Goal: Information Seeking & Learning: Understand process/instructions

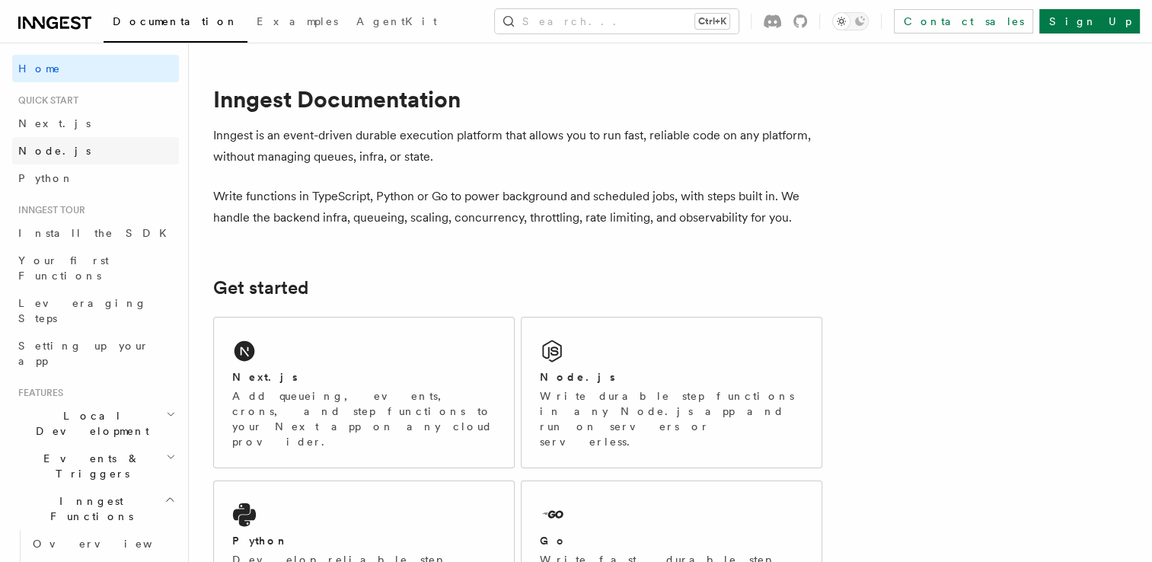
click at [36, 145] on span "Node.js" at bounding box center [54, 151] width 72 height 12
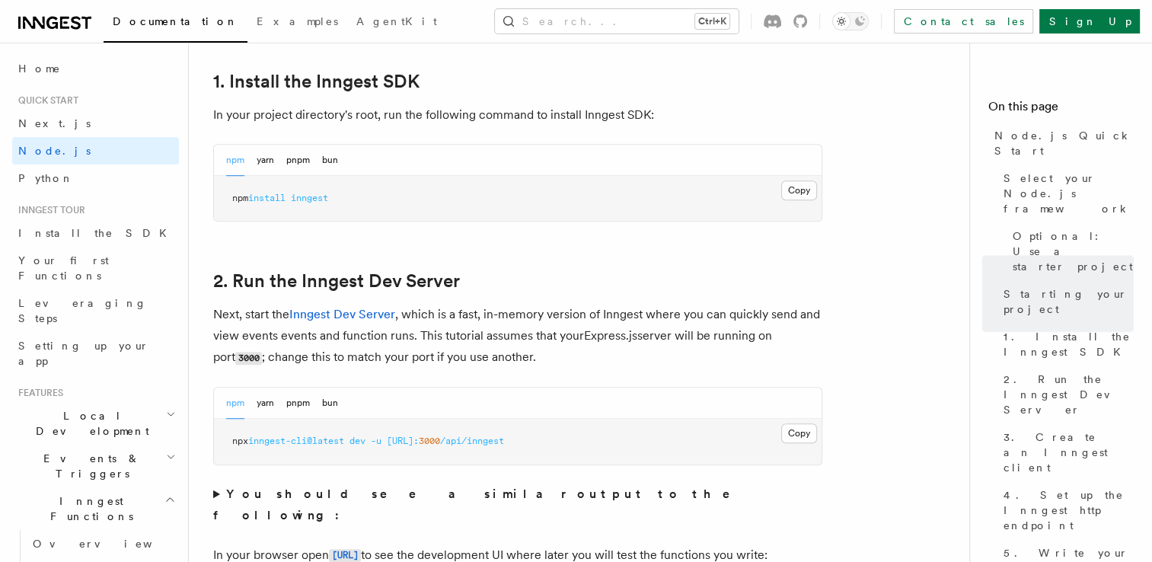
scroll to position [981, 0]
click at [795, 185] on button "Copy Copied" at bounding box center [799, 190] width 36 height 20
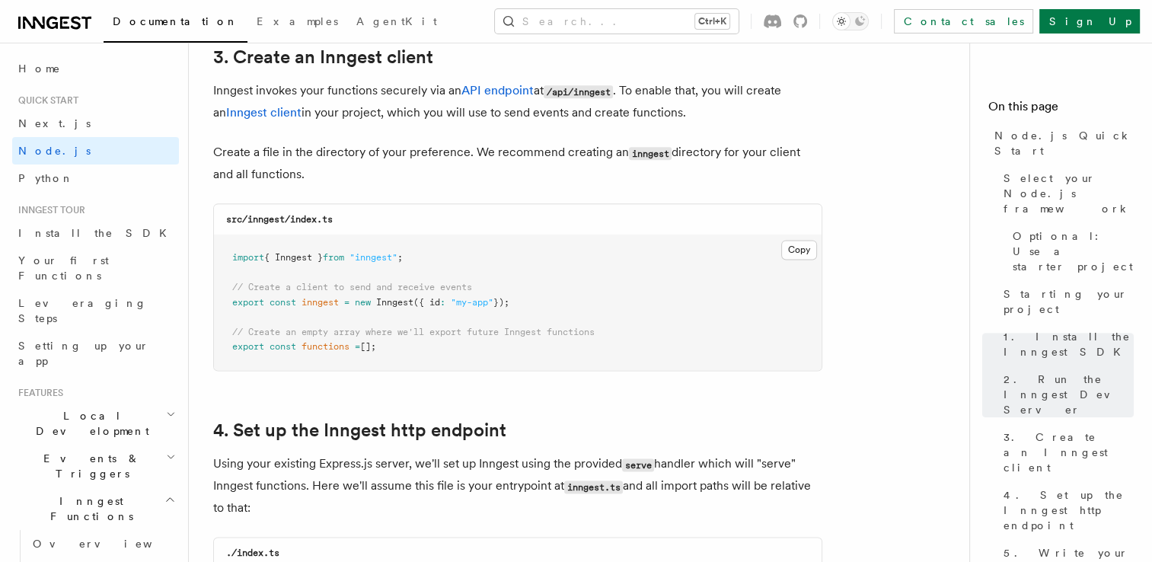
scroll to position [1954, 0]
drag, startPoint x: 422, startPoint y: 256, endPoint x: 231, endPoint y: 260, distance: 191.1
click at [231, 260] on pre "import { Inngest } from "inngest" ; // Create a client to send and receive even…" at bounding box center [518, 303] width 608 height 135
copy span "import { Inngest } from "inngest" ;"
drag, startPoint x: 532, startPoint y: 303, endPoint x: 228, endPoint y: 306, distance: 303.8
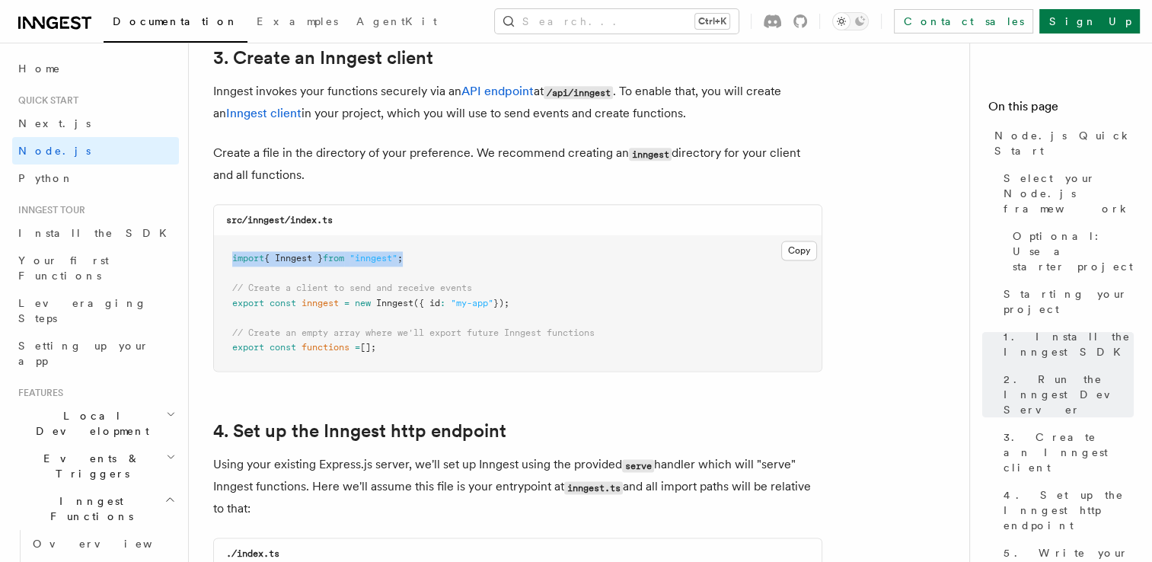
click at [228, 306] on pre "import { Inngest } from "inngest" ; // Create a client to send and receive even…" at bounding box center [518, 303] width 608 height 135
drag, startPoint x: 228, startPoint y: 306, endPoint x: 408, endPoint y: 281, distance: 181.4
click at [408, 281] on pre "import { Inngest } from "inngest" ; // Create a client to send and receive even…" at bounding box center [518, 303] width 608 height 135
drag, startPoint x: 226, startPoint y: 279, endPoint x: 526, endPoint y: 301, distance: 300.8
click at [526, 301] on pre "import { Inngest } from "inngest" ; // Create a client to send and receive even…" at bounding box center [518, 303] width 608 height 135
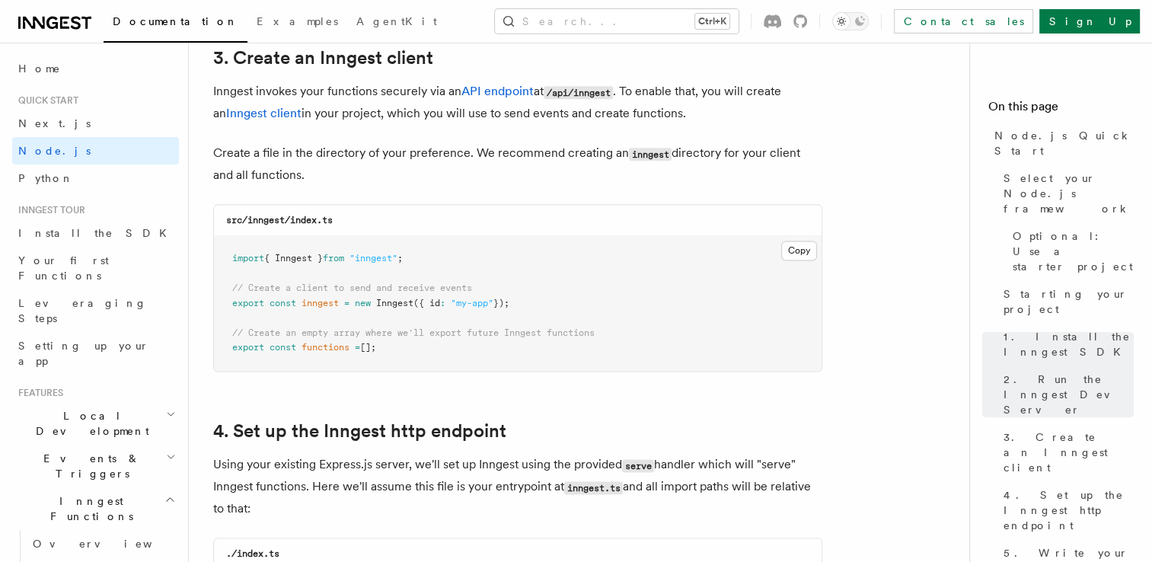
copy code "// Create a client to send and receive events export const inngest = new Innges…"
drag, startPoint x: 608, startPoint y: 315, endPoint x: 314, endPoint y: 303, distance: 293.4
click at [314, 303] on pre "import { Inngest } from "inngest" ; // Create a client to send and receive even…" at bounding box center [518, 303] width 608 height 135
click at [271, 317] on pre "import { Inngest } from "inngest" ; // Create a client to send and receive even…" at bounding box center [518, 303] width 608 height 135
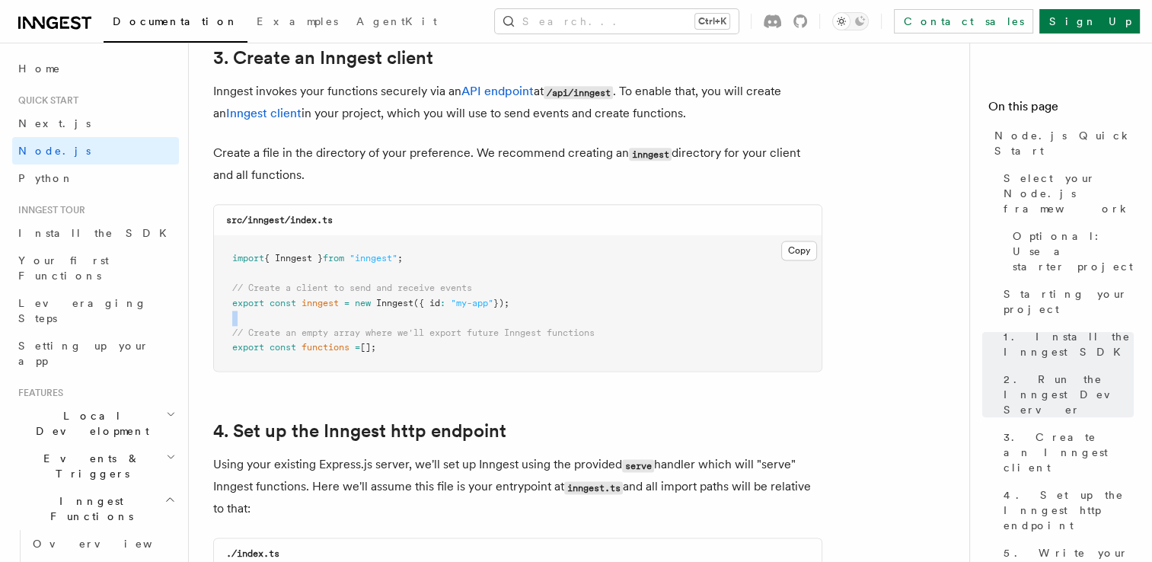
click at [261, 319] on pre "import { Inngest } from "inngest" ; // Create a client to send and receive even…" at bounding box center [518, 303] width 608 height 135
drag, startPoint x: 234, startPoint y: 326, endPoint x: 420, endPoint y: 350, distance: 188.1
click at [420, 350] on pre "import { Inngest } from "inngest" ; // Create a client to send and receive even…" at bounding box center [518, 303] width 608 height 135
copy code "// Create an empty array where we'll export future Inngest functions export con…"
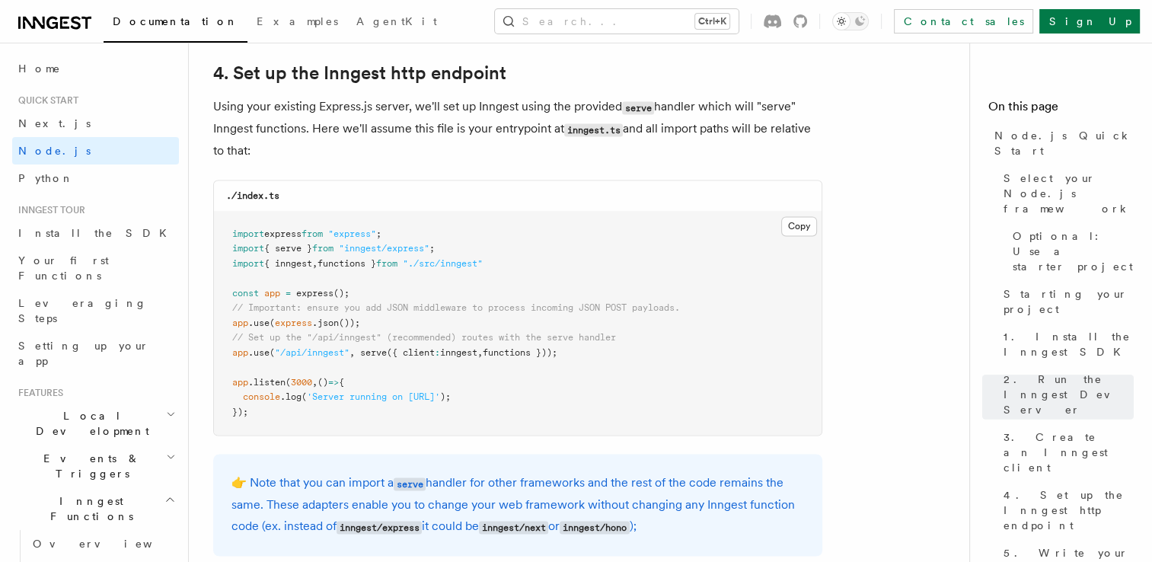
scroll to position [2310, 0]
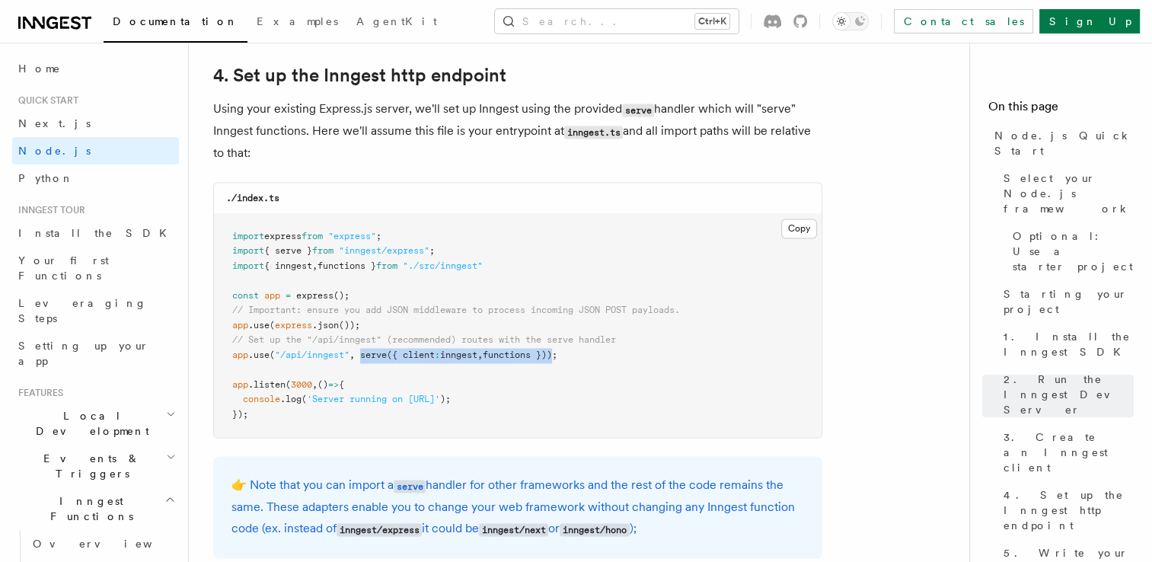
drag, startPoint x: 563, startPoint y: 354, endPoint x: 362, endPoint y: 364, distance: 202.0
click at [362, 364] on pre "import express from "express" ; import { serve } from "inngest/express" ; impor…" at bounding box center [518, 326] width 608 height 224
copy span "serve ({ client : inngest , functions })"
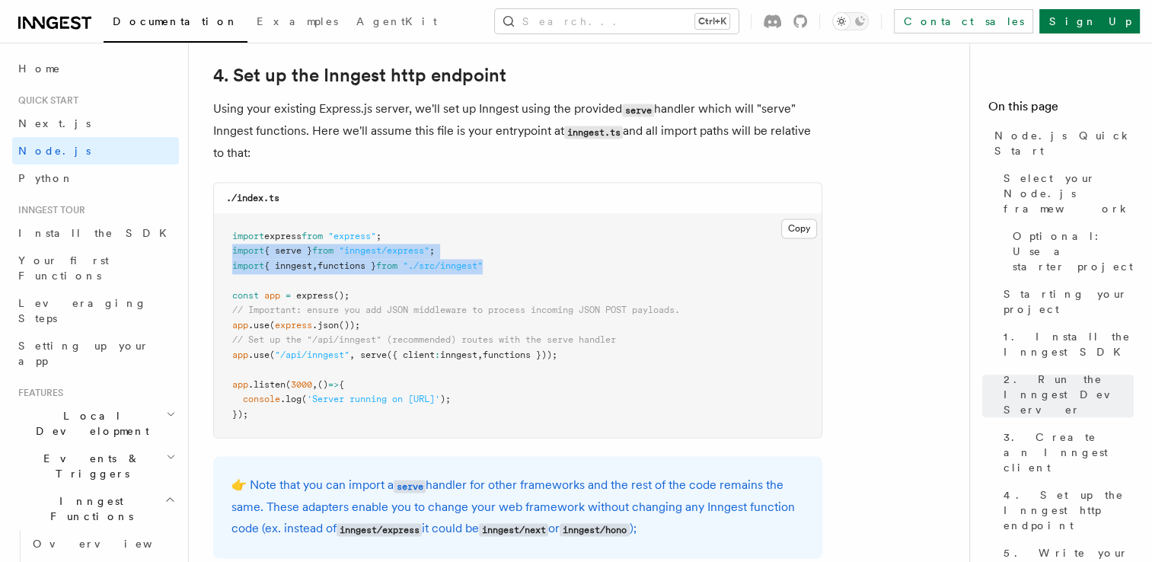
drag, startPoint x: 231, startPoint y: 250, endPoint x: 503, endPoint y: 273, distance: 272.8
click at [503, 273] on code "import express from "express" ; import { serve } from "inngest/express" ; impor…" at bounding box center [456, 325] width 448 height 189
copy code "import { serve } from "inngest/express" ; import { inngest , functions } from "…"
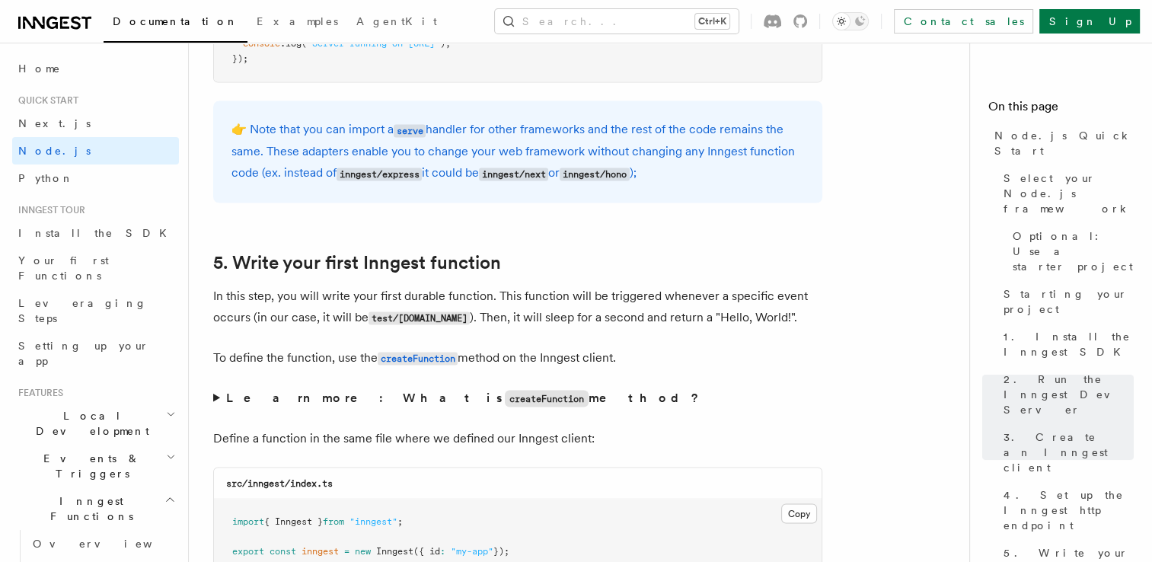
scroll to position [2666, 0]
